Goal: Transaction & Acquisition: Register for event/course

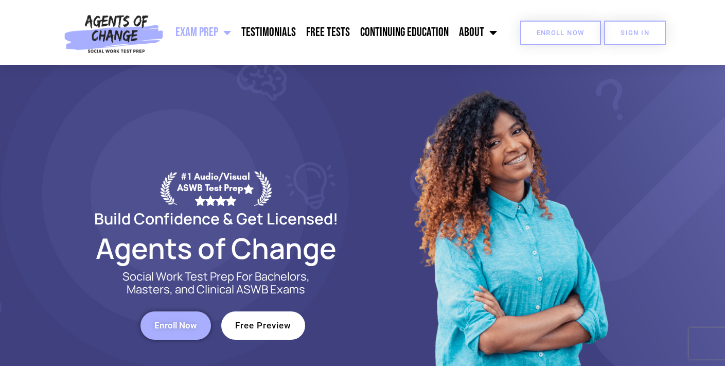
click at [586, 40] on link "Enroll Now" at bounding box center [560, 33] width 81 height 24
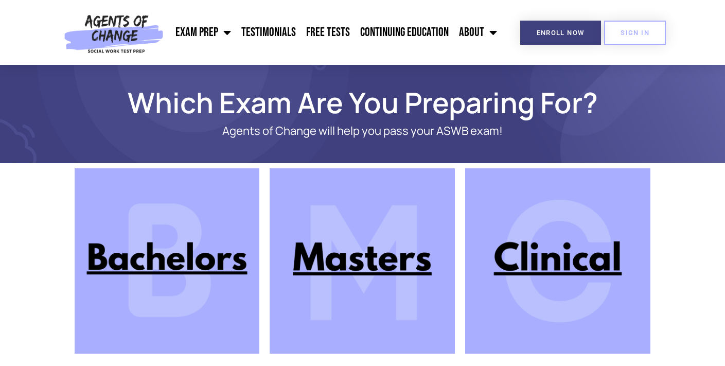
click at [371, 295] on img at bounding box center [362, 260] width 185 height 185
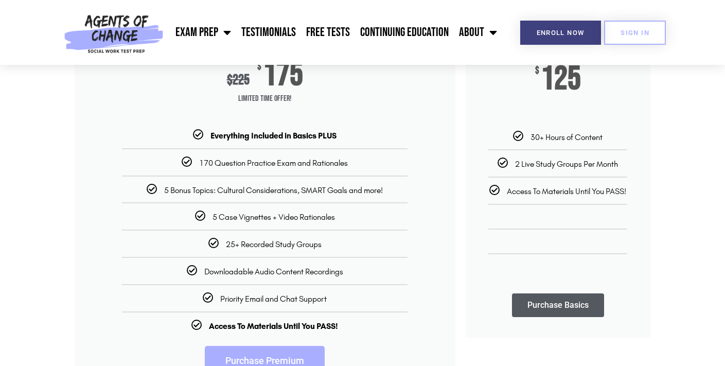
scroll to position [190, 0]
